Goal: Navigation & Orientation: Find specific page/section

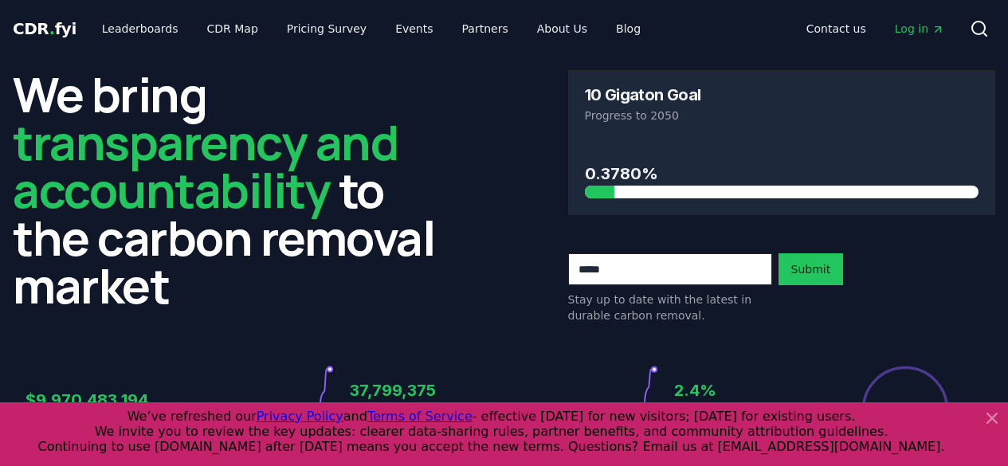
click at [996, 416] on icon at bounding box center [991, 418] width 19 height 19
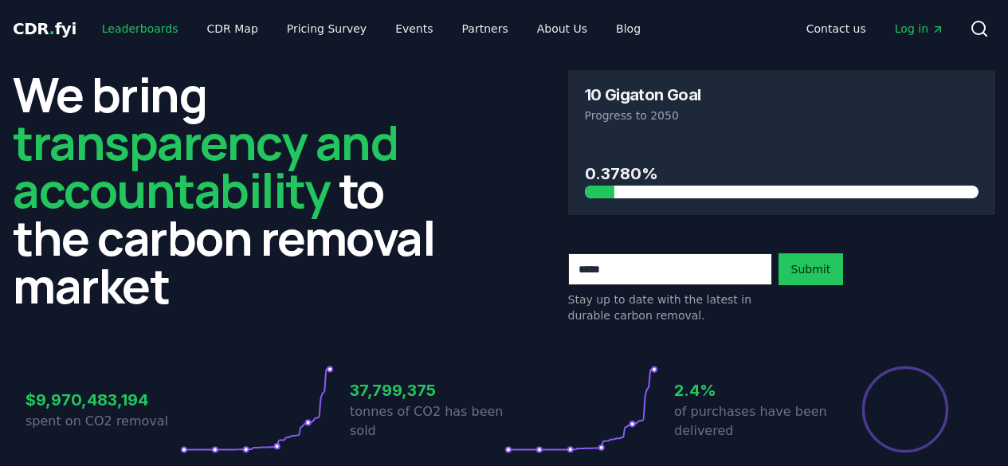
click at [154, 33] on link "Leaderboards" at bounding box center [140, 28] width 102 height 29
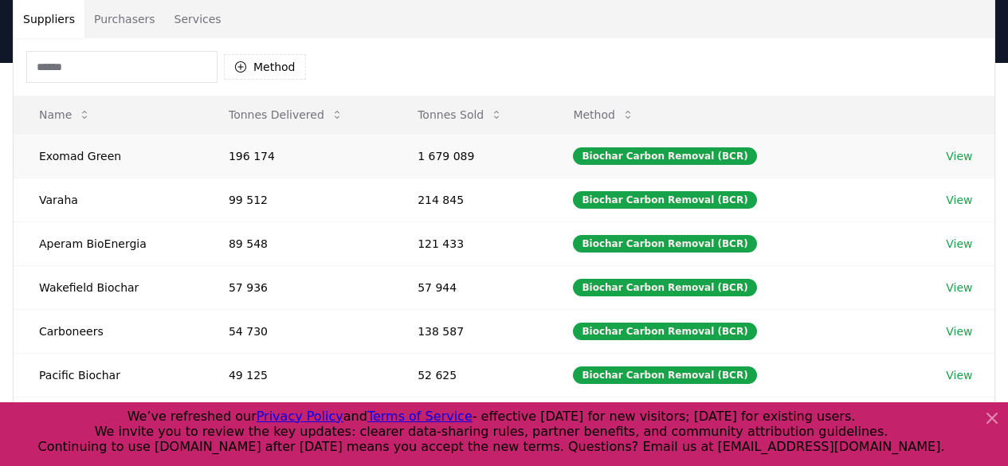
scroll to position [121, 0]
